Goal: Find specific page/section

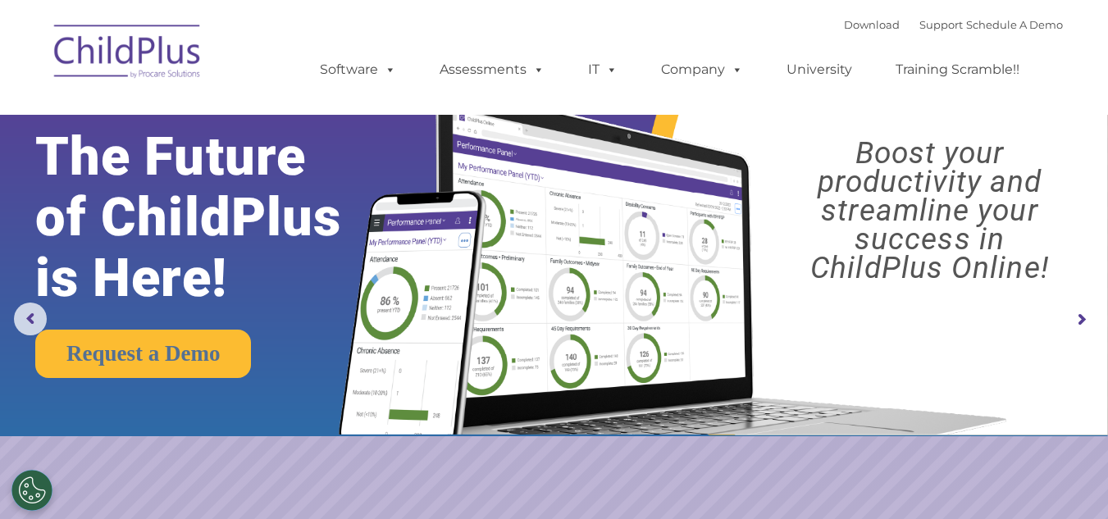
select select "MEDIUM"
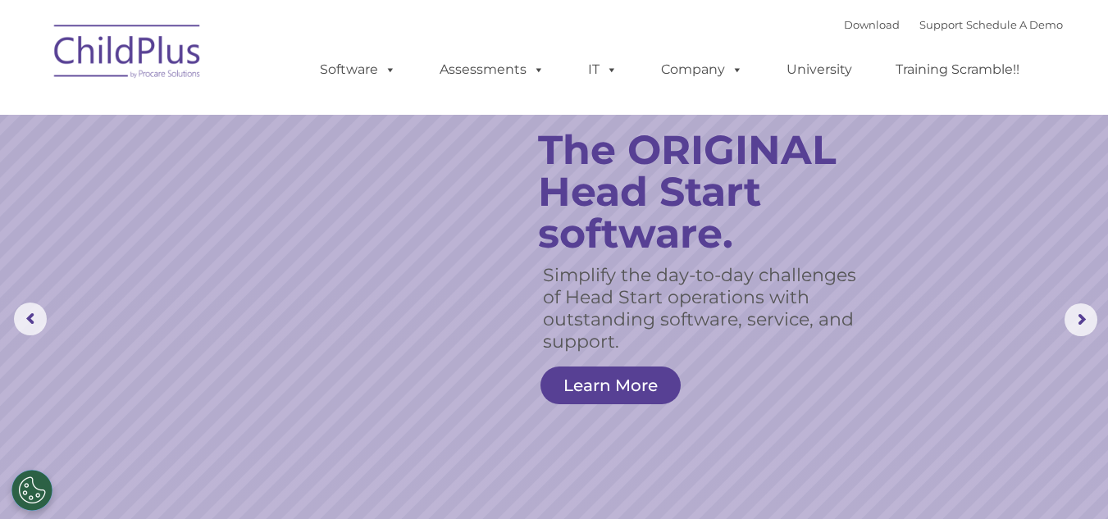
click at [226, 1] on nav "Download Support | Schedule A Demo  MENU MENU Software ChildPlus: The original…" at bounding box center [554, 57] width 1108 height 115
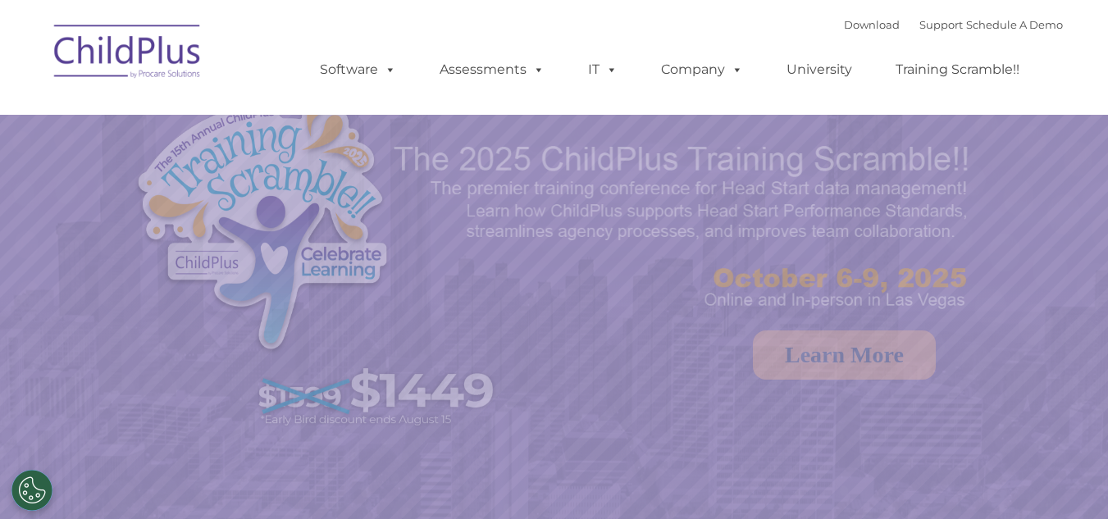
select select "MEDIUM"
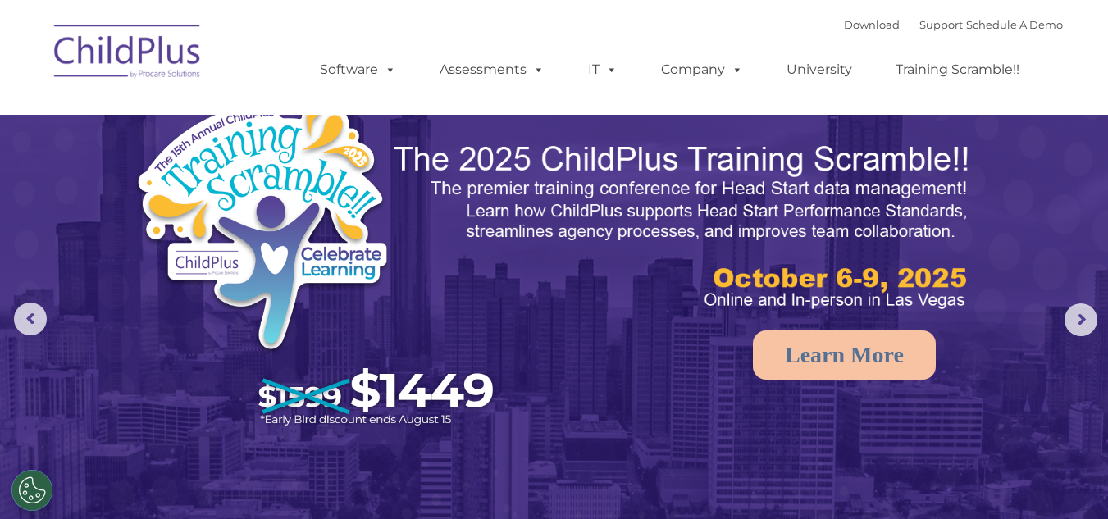
scroll to position [453, 0]
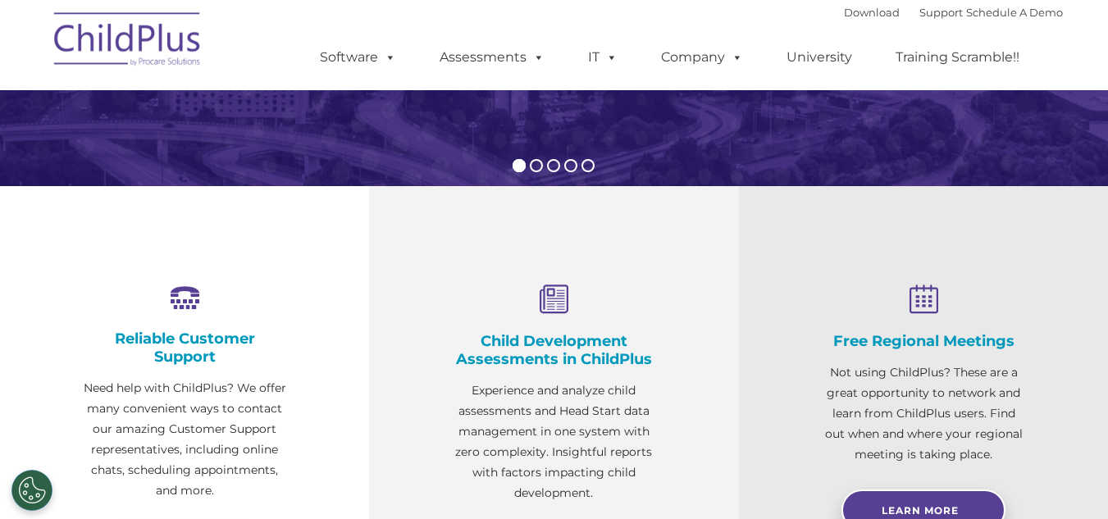
scroll to position [0, 0]
